Goal: Register for event/course

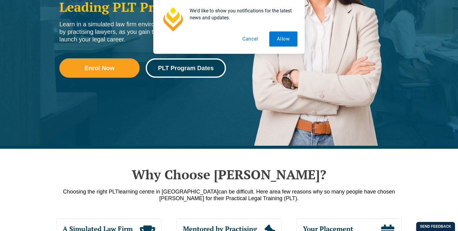
scroll to position [156, 0]
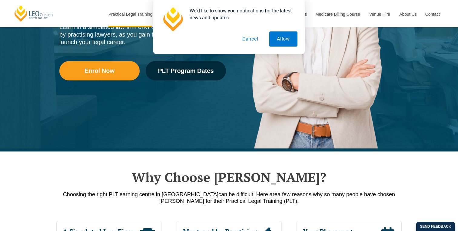
click at [254, 41] on button "Cancel" at bounding box center [250, 38] width 31 height 15
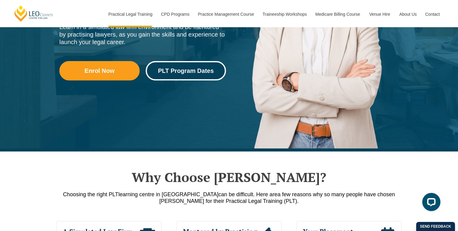
scroll to position [0, 0]
click at [195, 64] on link "PLT Program Dates" at bounding box center [186, 70] width 80 height 19
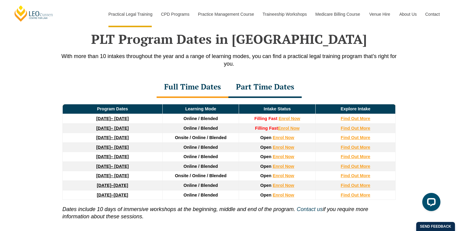
scroll to position [790, 0]
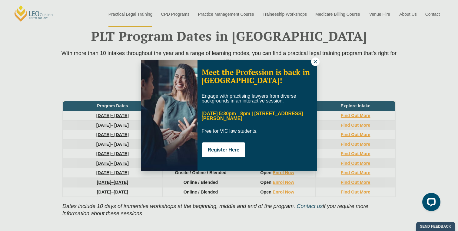
click at [315, 61] on icon at bounding box center [314, 61] width 3 height 3
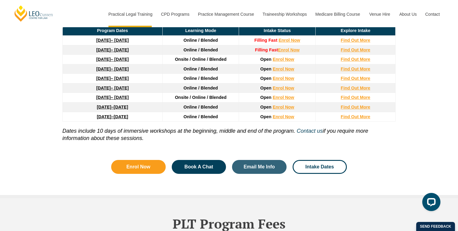
scroll to position [842, 0]
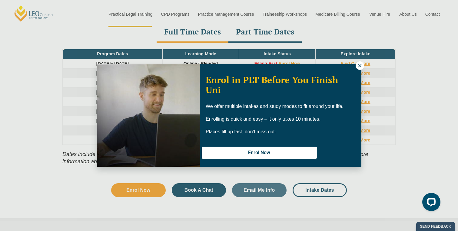
click at [360, 66] on icon at bounding box center [359, 65] width 3 height 3
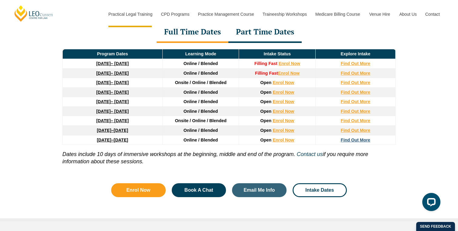
click at [352, 142] on strong "Find Out More" at bounding box center [356, 140] width 30 height 5
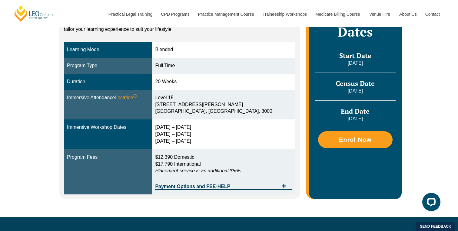
scroll to position [154, 0]
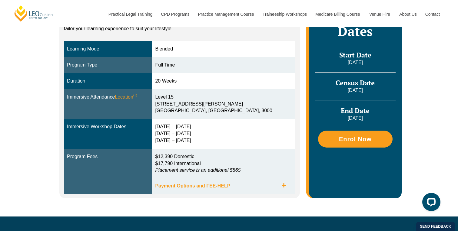
click at [220, 185] on span "Payment Options and FEE-HELP" at bounding box center [216, 186] width 123 height 5
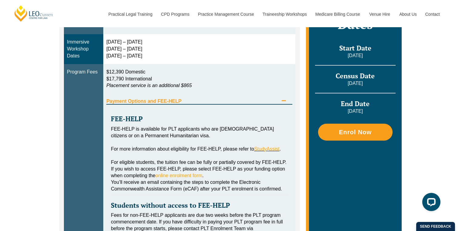
scroll to position [243, 0]
click at [169, 99] on span "Payment Options and FEE-HELP" at bounding box center [192, 101] width 172 height 5
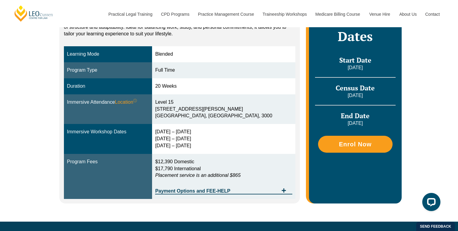
scroll to position [51, 0]
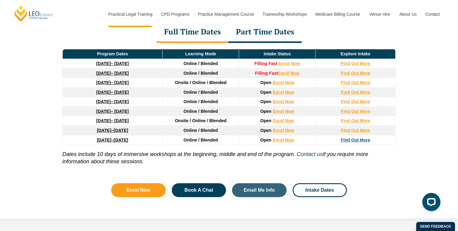
click at [358, 143] on strong "Find Out More" at bounding box center [356, 140] width 30 height 5
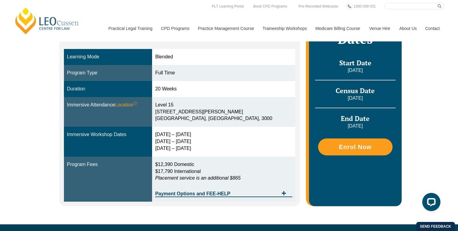
scroll to position [146, 0]
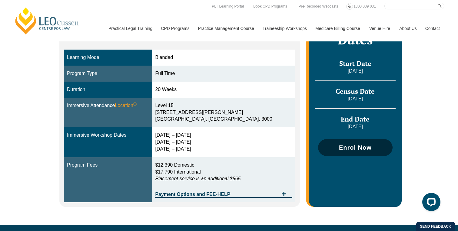
click at [348, 143] on link "Enrol Now" at bounding box center [355, 147] width 74 height 17
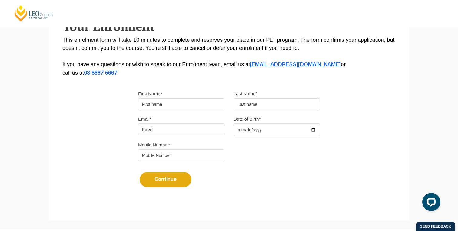
click at [173, 104] on input "First Name*" at bounding box center [181, 104] width 86 height 12
type input "Maxime"
type input "Demathieu"
type input "maxdemathieu@gmail.com"
type input "0466222170"
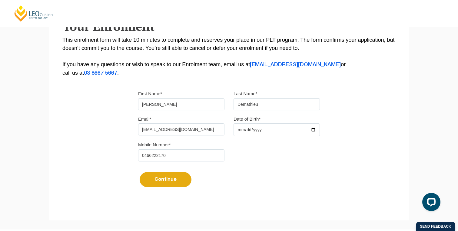
click at [254, 133] on input "Date of Birth*" at bounding box center [276, 130] width 86 height 13
click at [239, 132] on input "Date of Birth*" at bounding box center [276, 130] width 86 height 13
type input "2003-07-08"
click at [179, 187] on button "Continue" at bounding box center [166, 179] width 52 height 15
select select
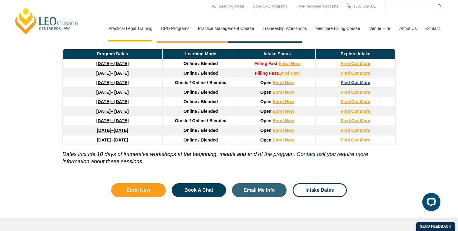
click at [348, 83] on strong "Find Out More" at bounding box center [356, 82] width 30 height 5
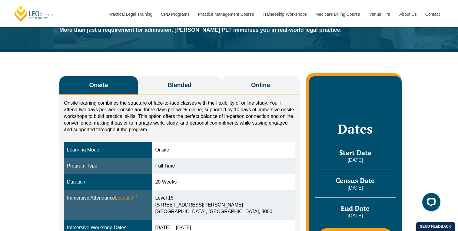
click at [154, 122] on p "Onsite learning combines the structure of face-to-face classes with the flexibi…" at bounding box center [179, 116] width 231 height 33
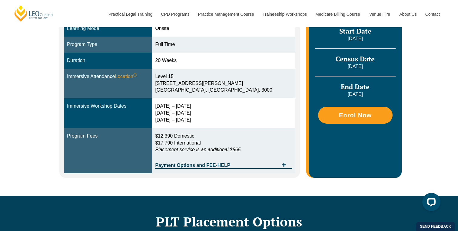
scroll to position [182, 0]
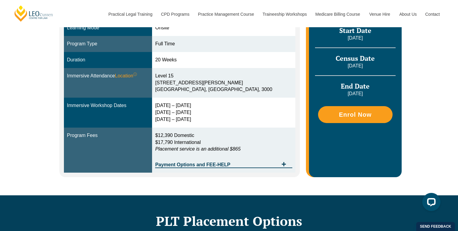
drag, startPoint x: 189, startPoint y: 137, endPoint x: 168, endPoint y: 137, distance: 20.9
click at [168, 137] on td "$12,390 Domestic $17,790 International Placement service is an additional $865 …" at bounding box center [223, 150] width 143 height 45
click at [194, 136] on span "$12,390 Domestic" at bounding box center [174, 135] width 39 height 5
drag, startPoint x: 214, startPoint y: 136, endPoint x: 166, endPoint y: 136, distance: 47.8
click at [166, 136] on tr "Program Fees $12,390 Domestic $17,790 International Placement service is an add…" at bounding box center [179, 150] width 231 height 45
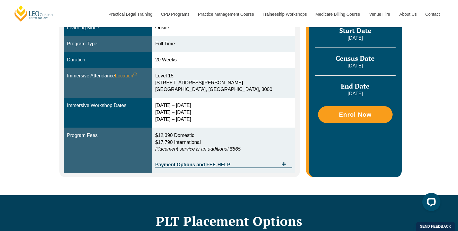
click at [194, 138] on span "$12,390 Domestic" at bounding box center [174, 135] width 39 height 5
click at [206, 161] on div "Payment Options and FEE-HELP" at bounding box center [223, 162] width 137 height 12
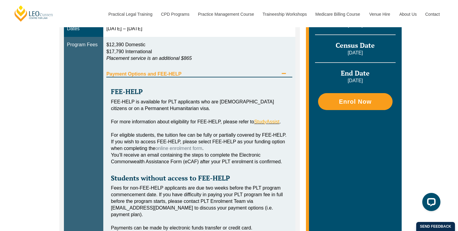
scroll to position [284, 0]
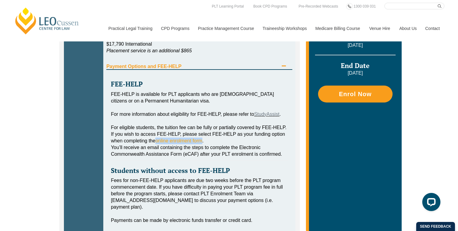
click at [260, 115] on link "StudyAssist" at bounding box center [266, 114] width 25 height 5
click at [212, 128] on div "For eligible students, the tuition fee can be fully or partially covered by FEE…" at bounding box center [199, 134] width 177 height 20
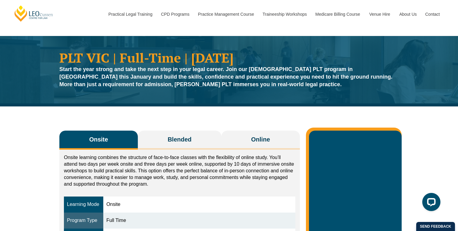
scroll to position [0, 0]
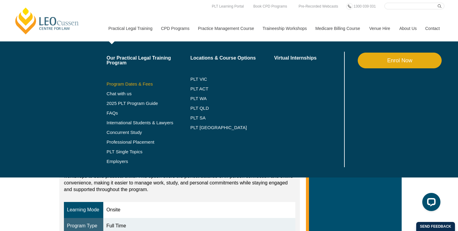
click at [116, 84] on link "Program Dates & Fees" at bounding box center [149, 84] width 84 height 5
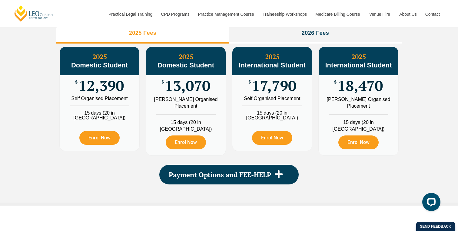
scroll to position [745, 0]
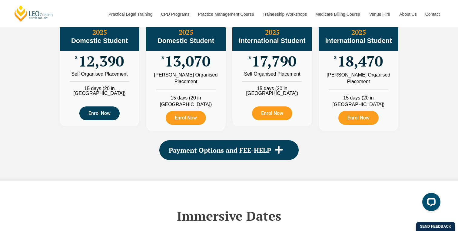
click at [108, 113] on link "Enrol Now" at bounding box center [99, 114] width 40 height 14
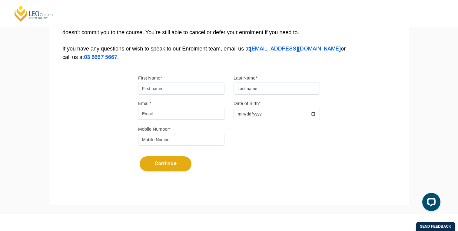
scroll to position [136, 0]
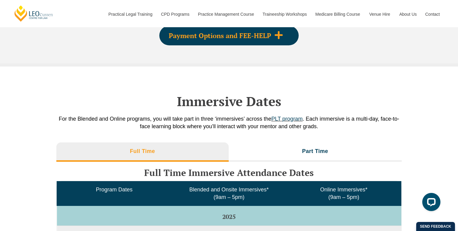
scroll to position [856, 0]
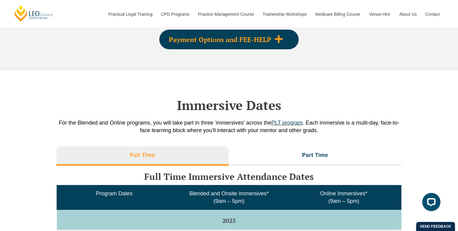
click at [216, 46] on div "Payment Options and FEE-HELP" at bounding box center [228, 40] width 139 height 20
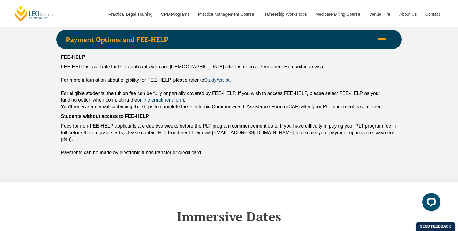
click at [215, 80] on link "StudyAssist" at bounding box center [216, 80] width 25 height 5
